Goal: Information Seeking & Learning: Find specific fact

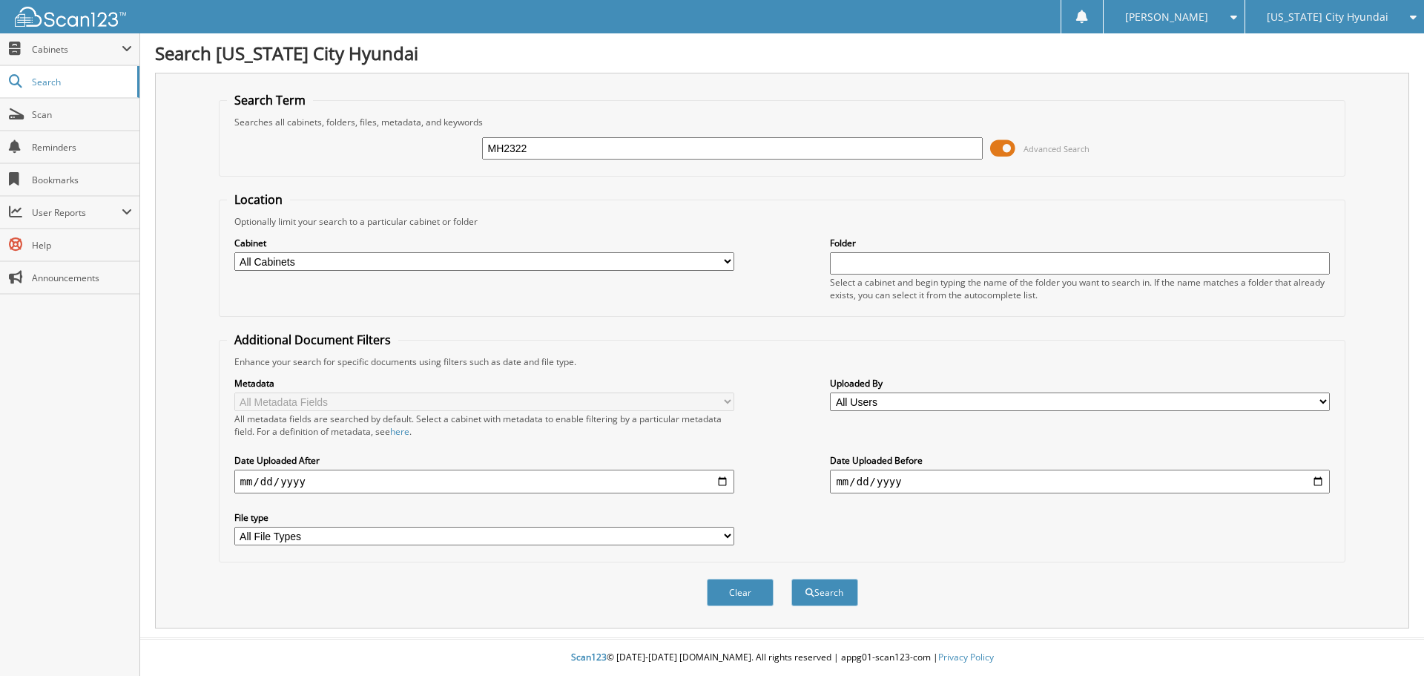
type input "MH2322"
click at [792, 579] on button "Search" at bounding box center [825, 592] width 67 height 27
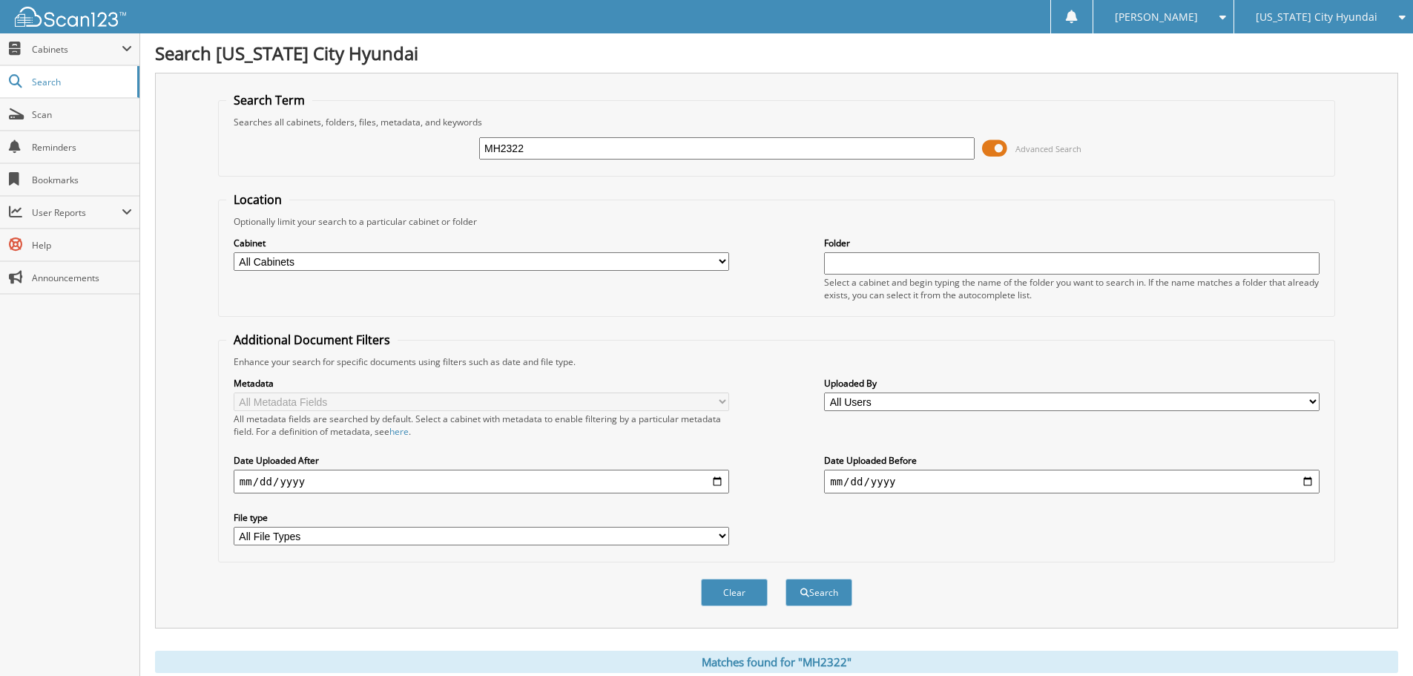
drag, startPoint x: 556, startPoint y: 151, endPoint x: 438, endPoint y: 151, distance: 117.2
click at [438, 151] on div "MH2322 Advanced Search" at bounding box center [776, 148] width 1101 height 40
type input "MH2322"
click at [786, 579] on button "Search" at bounding box center [819, 592] width 67 height 27
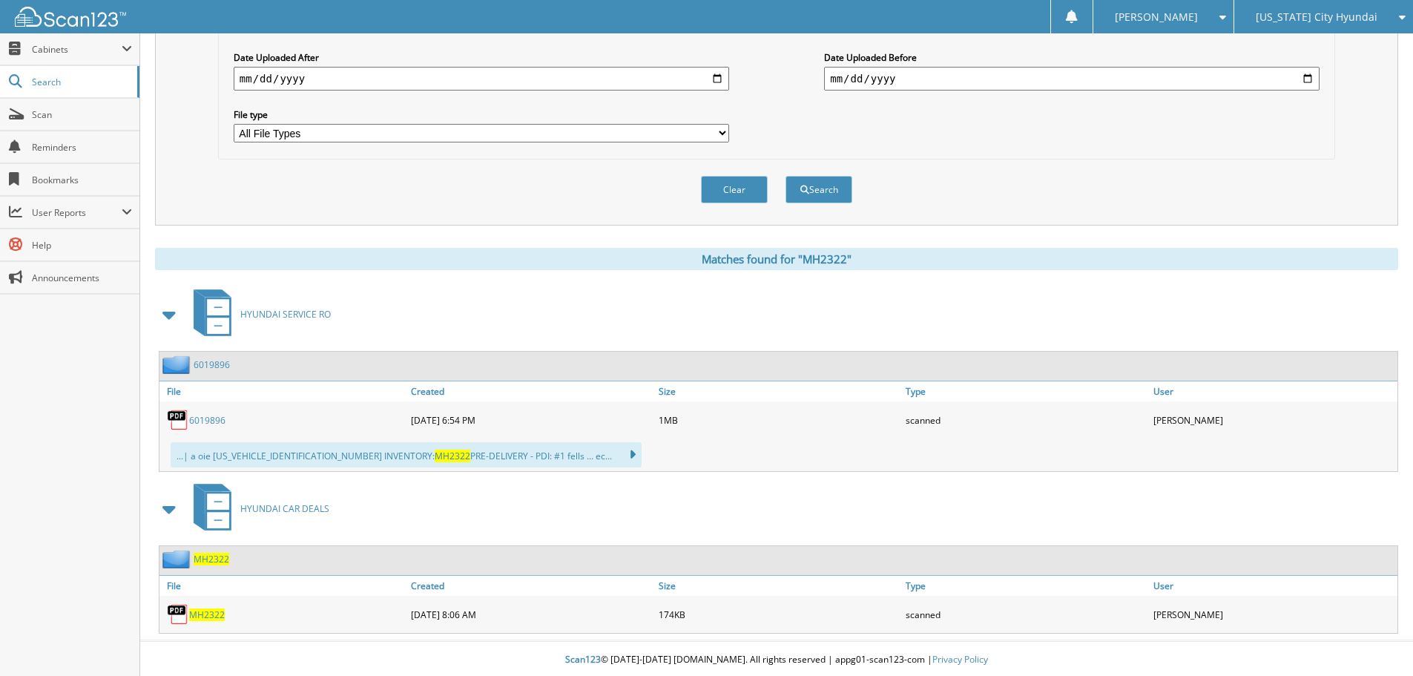
scroll to position [406, 0]
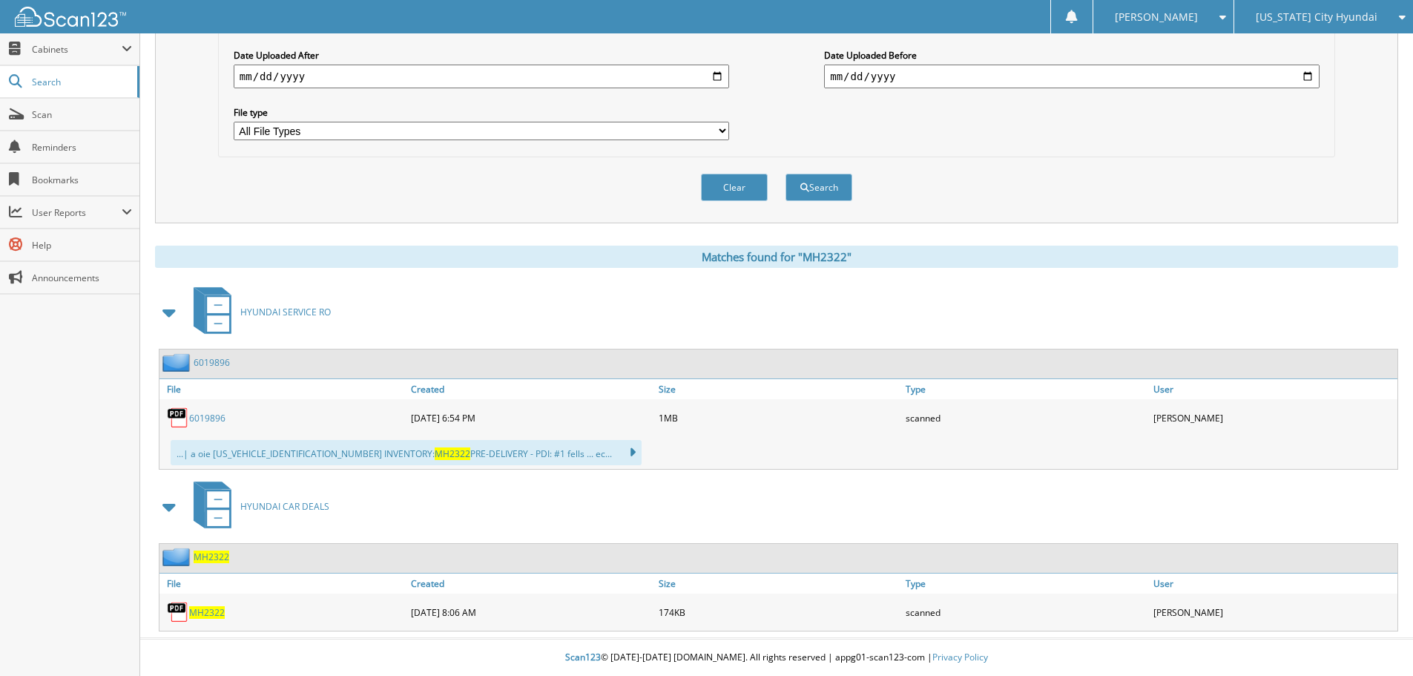
click at [175, 557] on img at bounding box center [177, 556] width 31 height 19
click at [42, 82] on span "Search" at bounding box center [81, 82] width 98 height 13
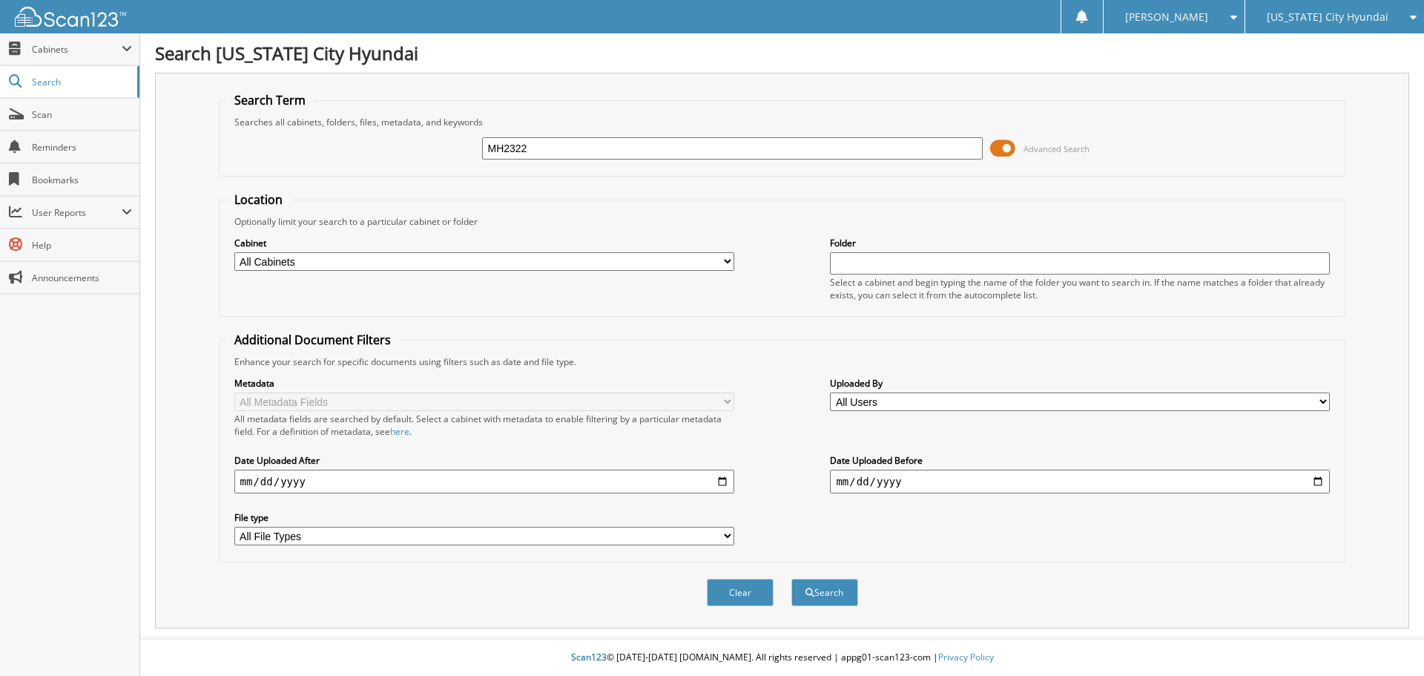
type input "MH2322"
click at [792, 579] on button "Search" at bounding box center [825, 592] width 67 height 27
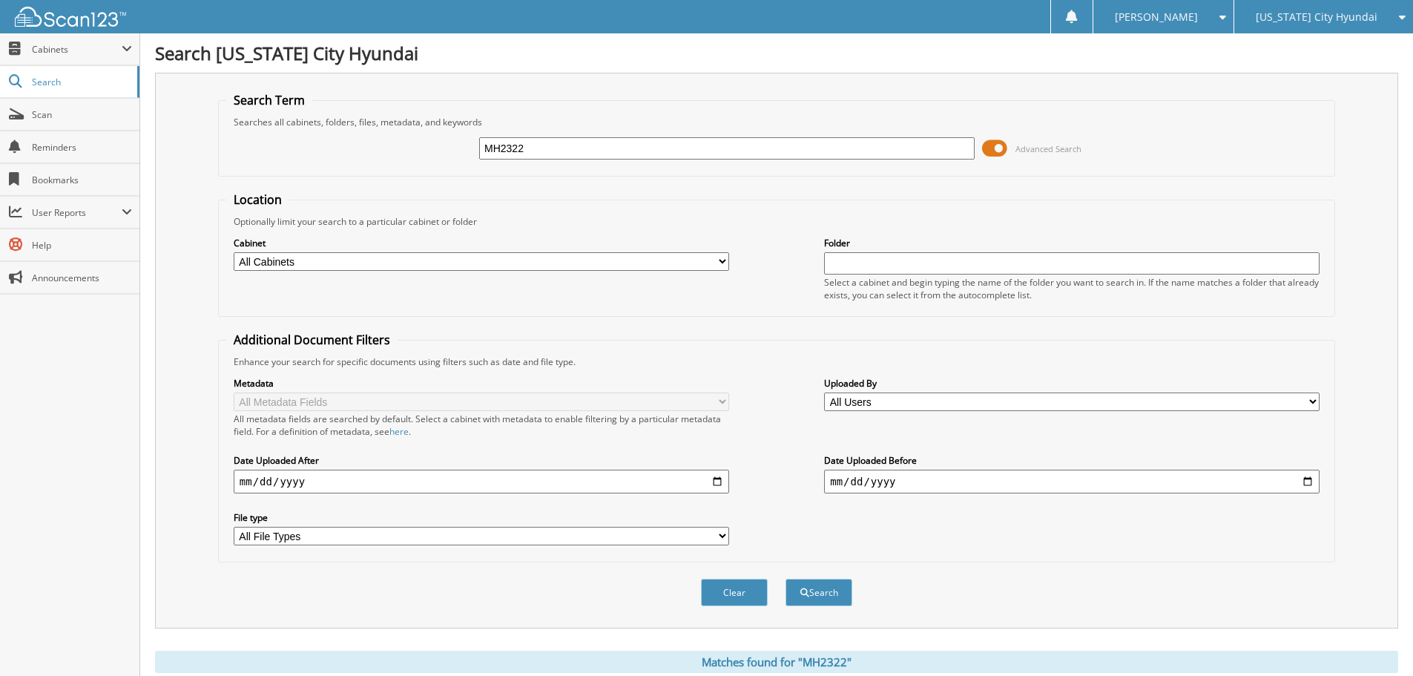
drag, startPoint x: 542, startPoint y: 143, endPoint x: 430, endPoint y: 142, distance: 112.8
click at [430, 142] on div "MH2322 Advanced Search" at bounding box center [776, 148] width 1101 height 40
type input "RTMH1961A"
click at [786, 579] on button "Search" at bounding box center [819, 592] width 67 height 27
click at [50, 79] on span "Search" at bounding box center [81, 82] width 98 height 13
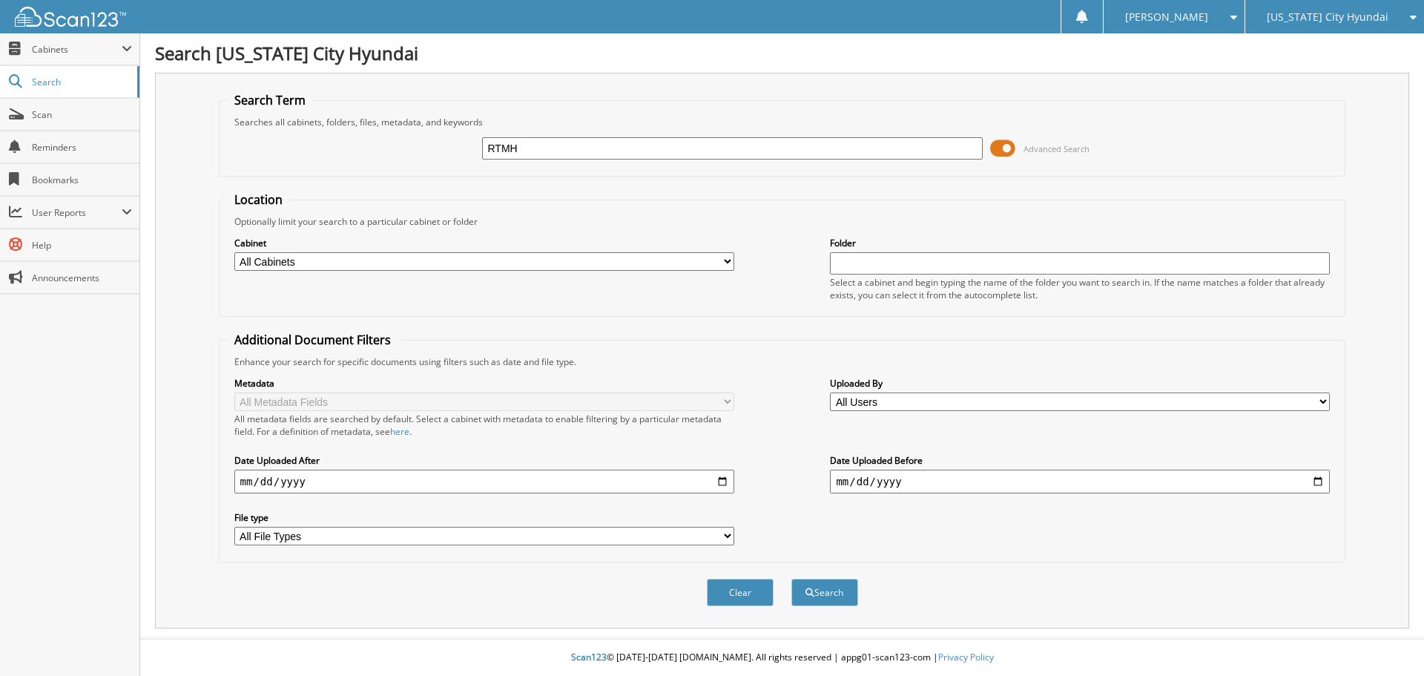
click at [550, 148] on input "RTMH" at bounding box center [732, 148] width 500 height 22
type input "RTMH1961A"
click at [792, 579] on button "Search" at bounding box center [825, 592] width 67 height 27
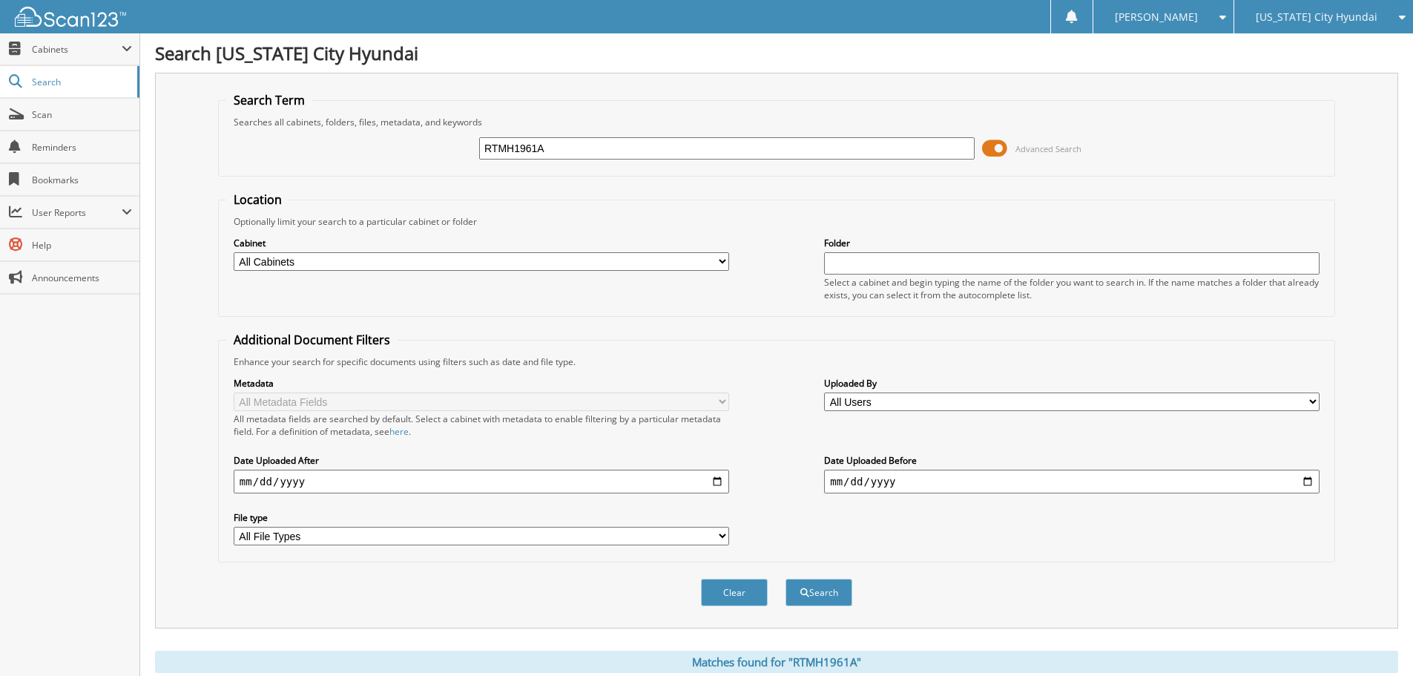
drag, startPoint x: 497, startPoint y: 155, endPoint x: 444, endPoint y: 152, distance: 52.8
click at [444, 152] on div "RTMH1961A Advanced Search" at bounding box center [776, 148] width 1101 height 40
type input "MH2199A"
click at [786, 579] on button "Search" at bounding box center [819, 592] width 67 height 27
drag, startPoint x: 467, startPoint y: 145, endPoint x: 451, endPoint y: 139, distance: 16.7
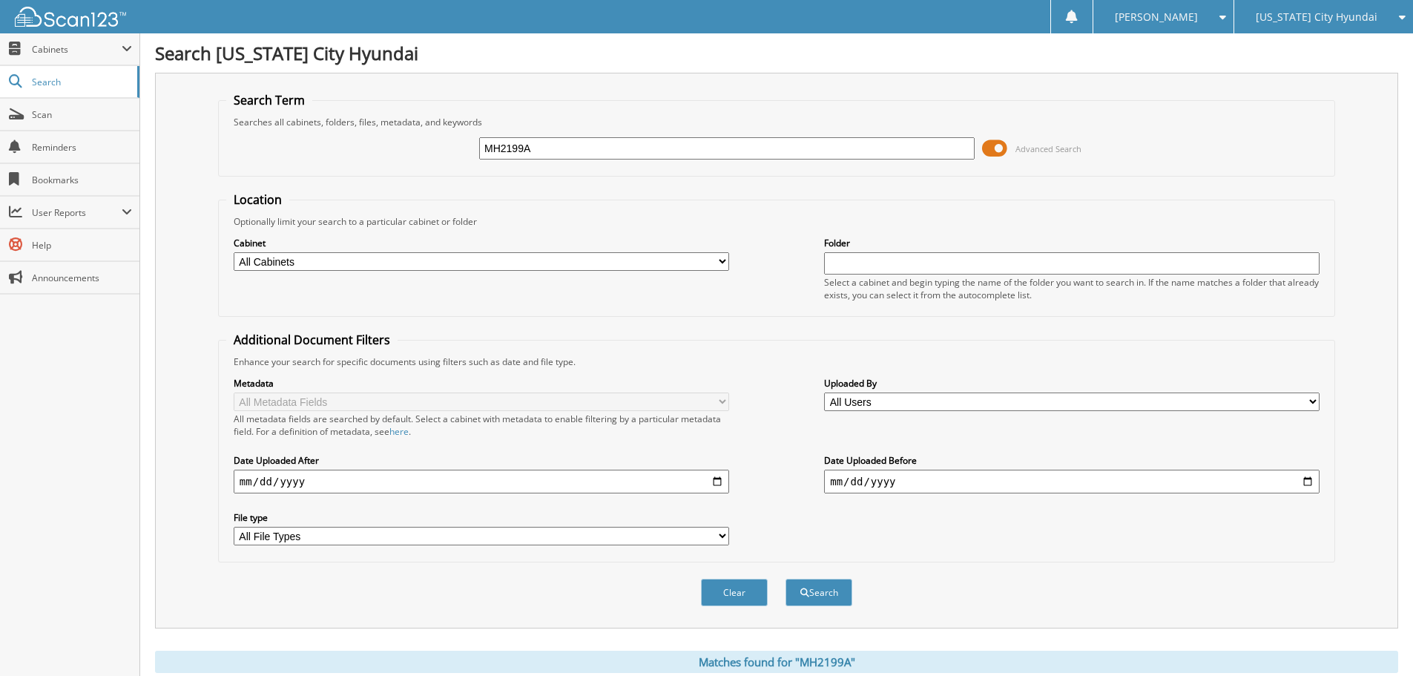
click at [451, 139] on div "MH2199A Advanced Search" at bounding box center [776, 148] width 1101 height 40
type input "MH2322"
click at [786, 579] on button "Search" at bounding box center [819, 592] width 67 height 27
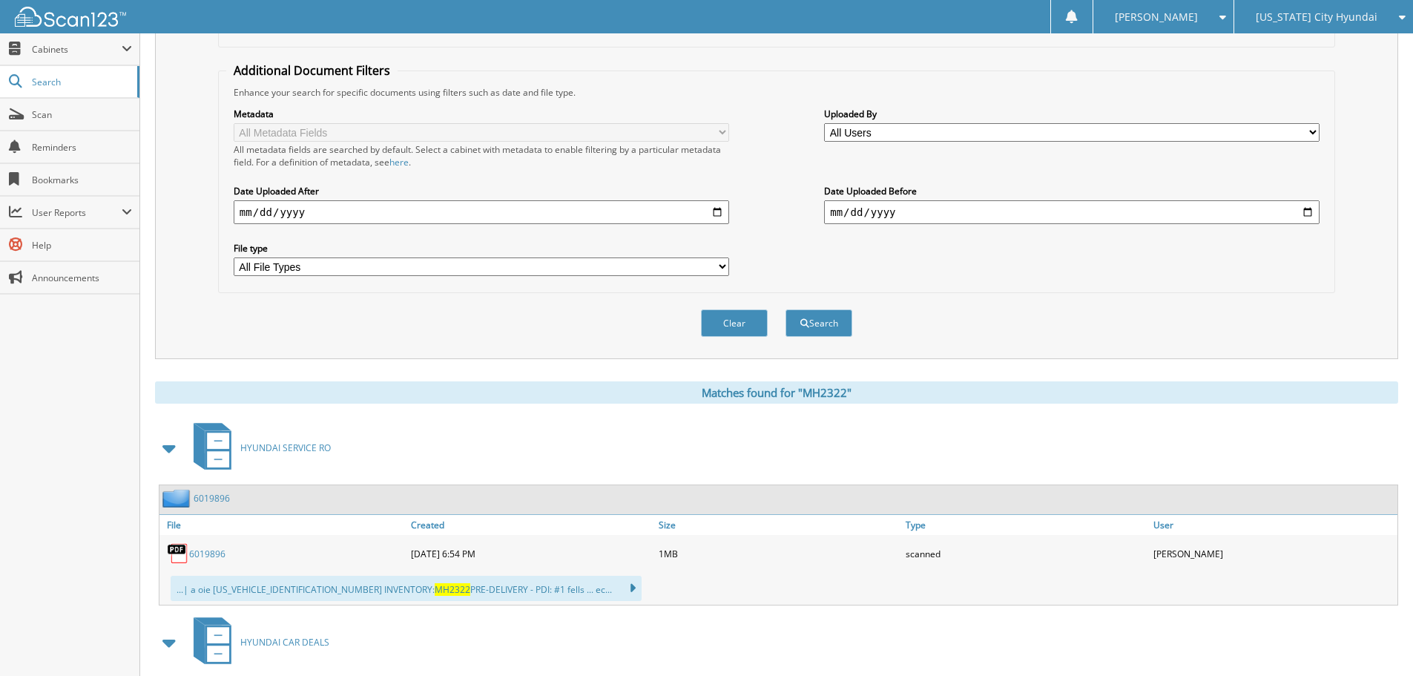
scroll to position [35, 0]
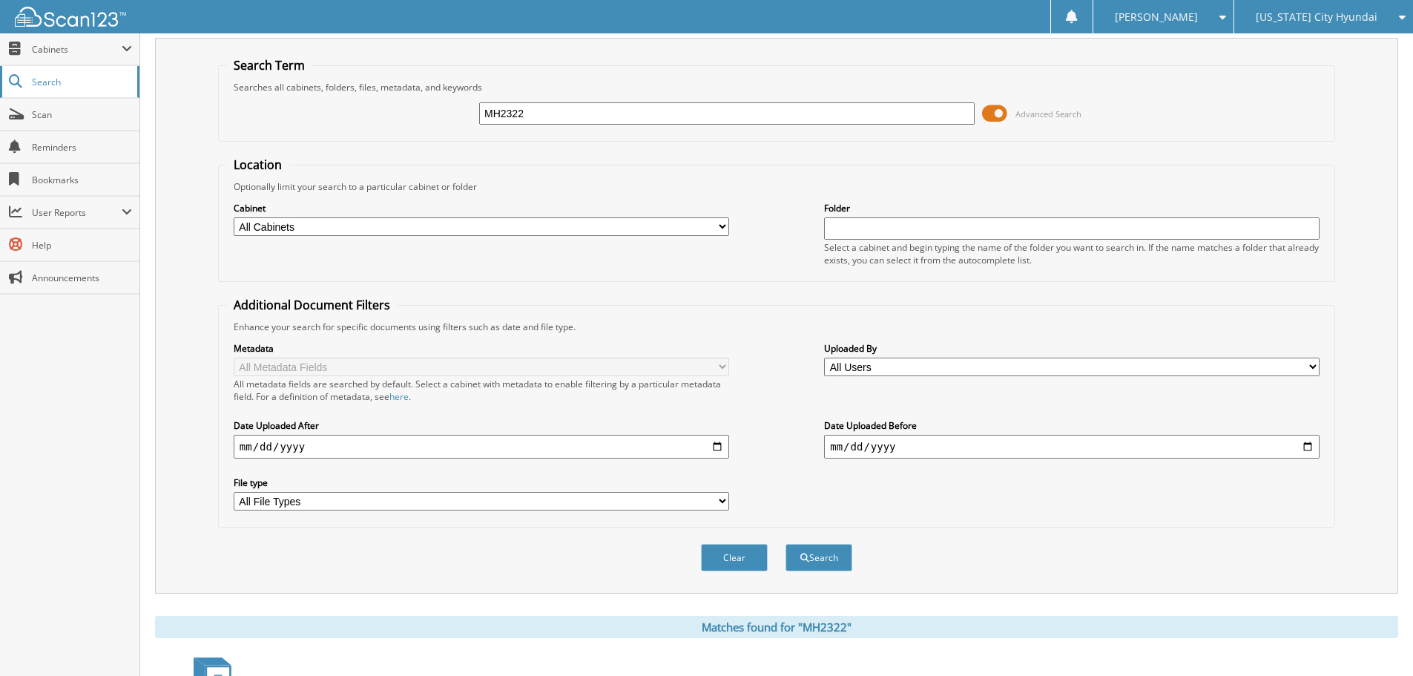
click at [59, 79] on span "Search" at bounding box center [81, 82] width 98 height 13
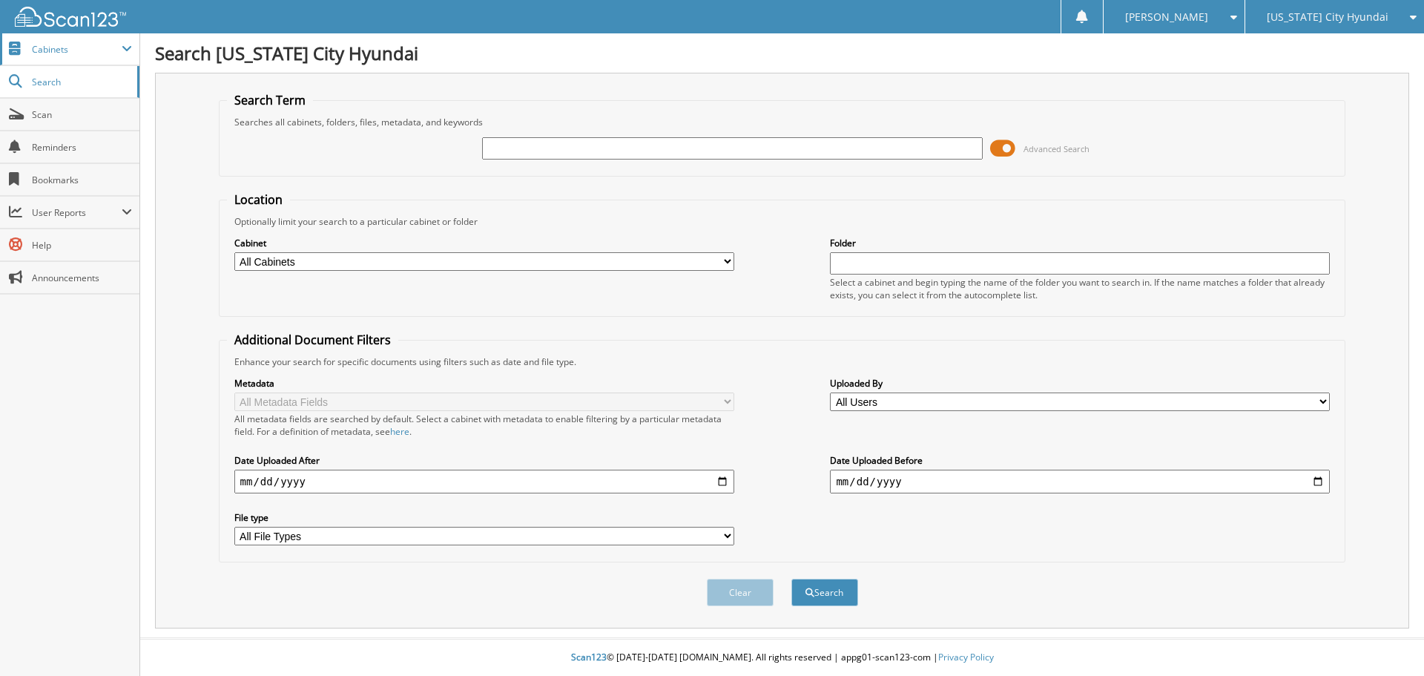
click at [70, 52] on span "Cabinets" at bounding box center [77, 49] width 90 height 13
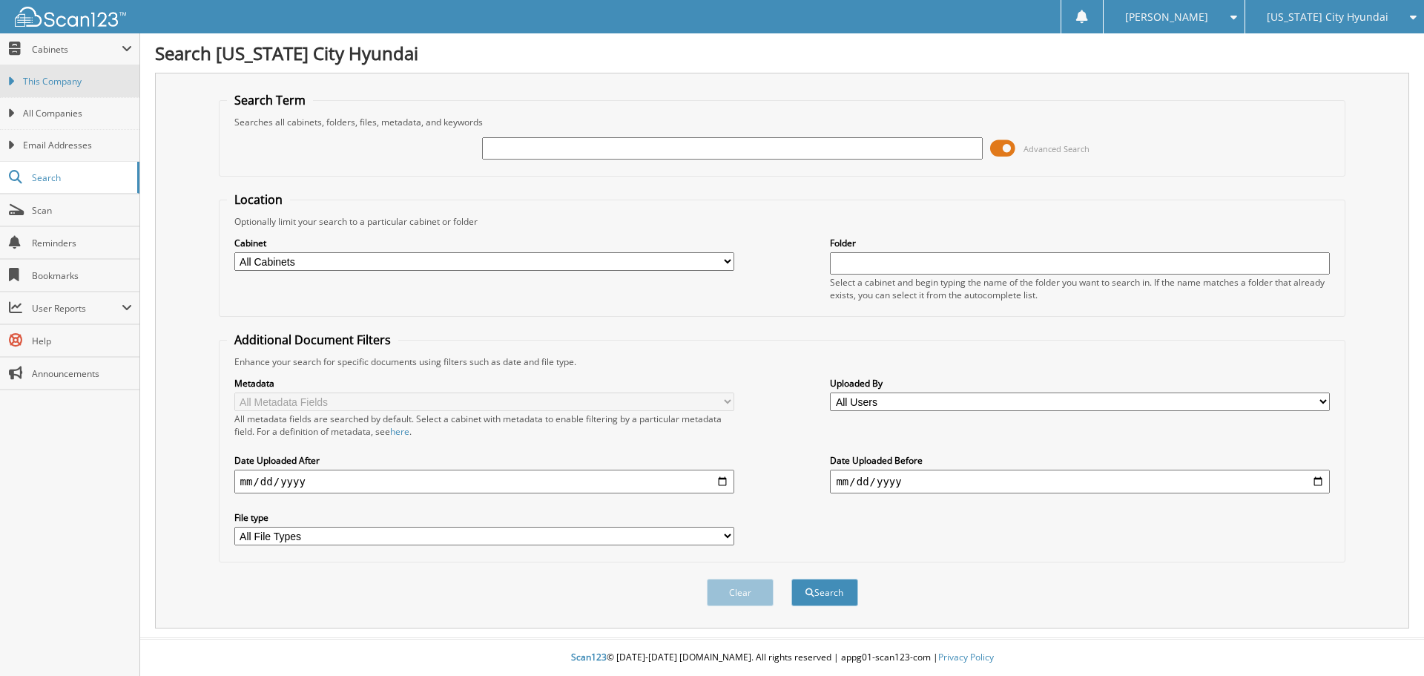
click at [70, 85] on span "This Company" at bounding box center [77, 81] width 109 height 13
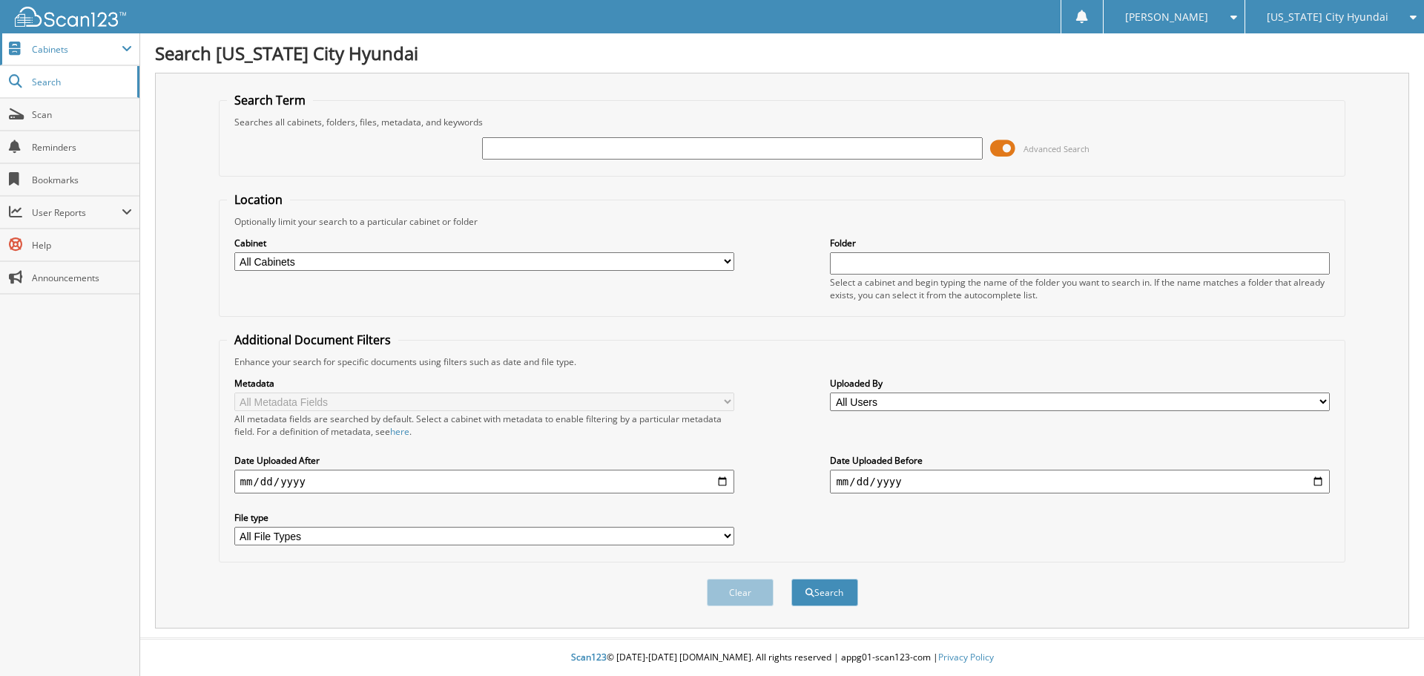
click at [85, 58] on span "Cabinets" at bounding box center [69, 49] width 139 height 32
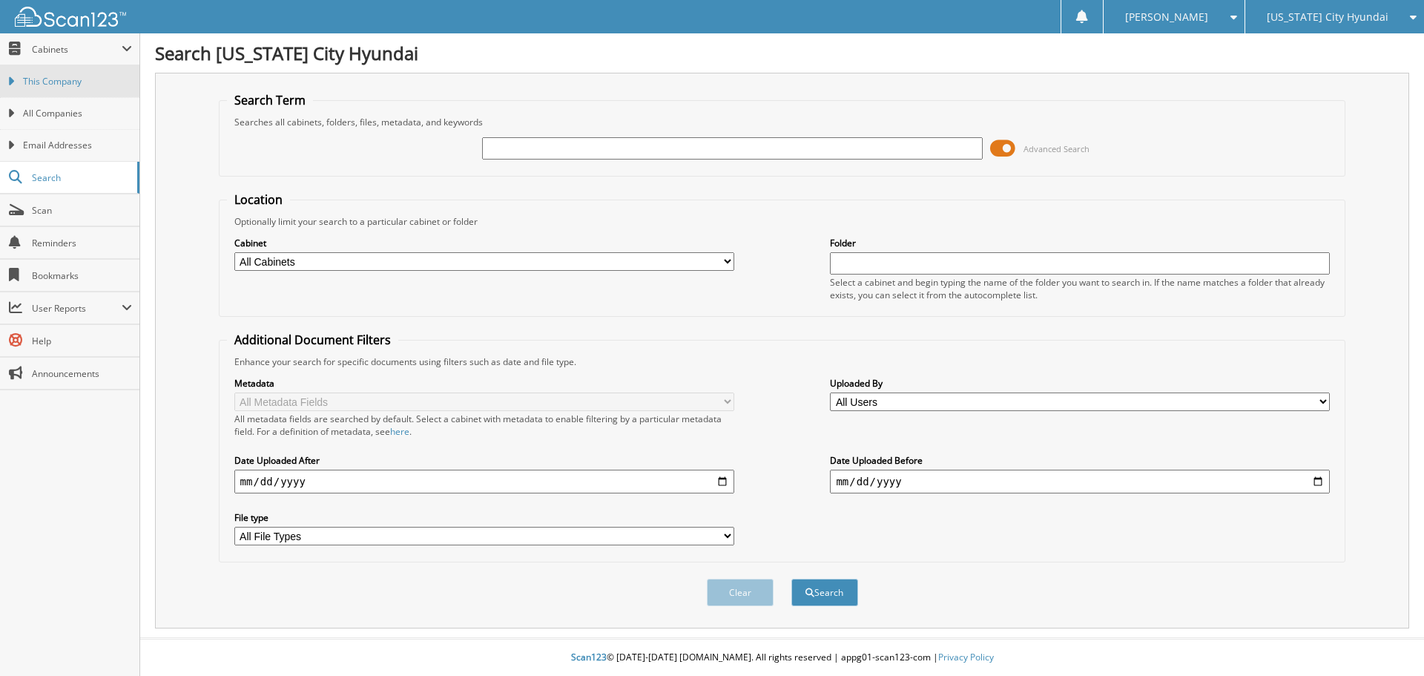
click at [65, 80] on span "This Company" at bounding box center [77, 81] width 109 height 13
